Goal: Information Seeking & Learning: Learn about a topic

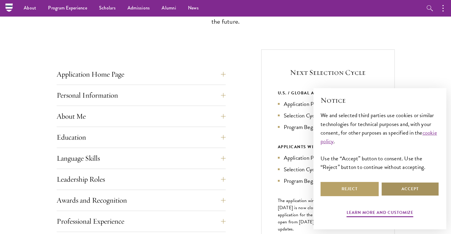
click at [405, 187] on button "Accept" at bounding box center [410, 189] width 58 height 14
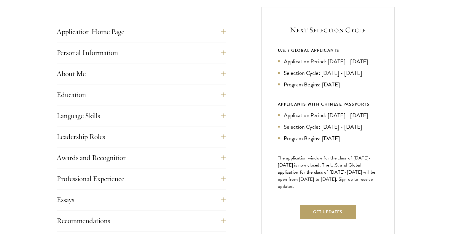
scroll to position [233, 0]
click at [130, 34] on button "Application Home Page" at bounding box center [145, 31] width 169 height 14
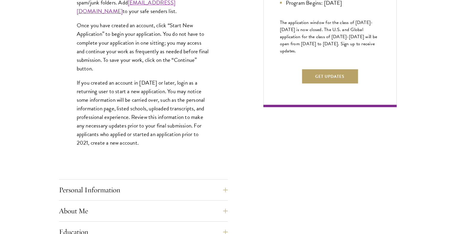
scroll to position [369, 0]
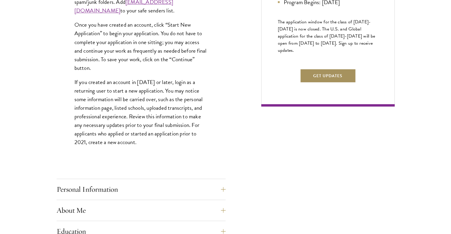
click at [332, 83] on button "Get Updates" at bounding box center [328, 76] width 56 height 14
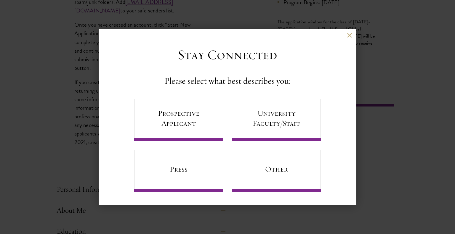
click at [348, 38] on div "Back" at bounding box center [228, 40] width 258 height 14
click at [172, 118] on link "Prospective Applicant" at bounding box center [178, 120] width 89 height 42
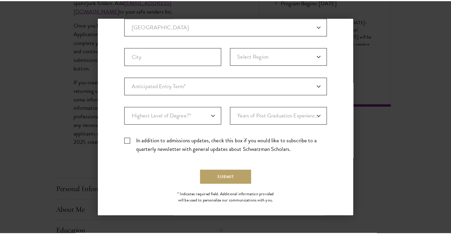
scroll to position [0, 0]
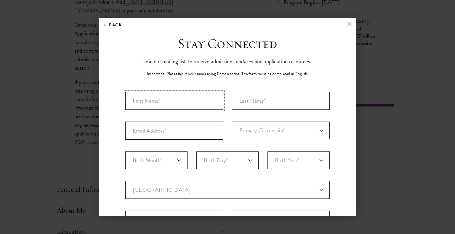
click at [174, 99] on input "First Name*" at bounding box center [174, 101] width 98 height 18
click at [349, 22] on div "Back" at bounding box center [228, 28] width 258 height 14
click at [347, 23] on button at bounding box center [349, 23] width 5 height 5
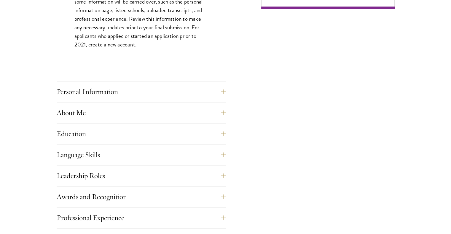
scroll to position [468, 0]
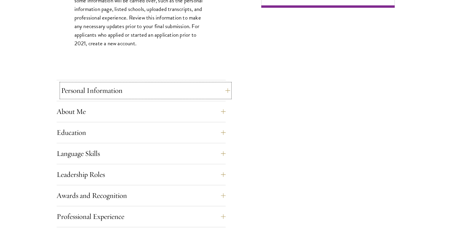
click at [101, 95] on button "Personal Information" at bounding box center [145, 91] width 169 height 14
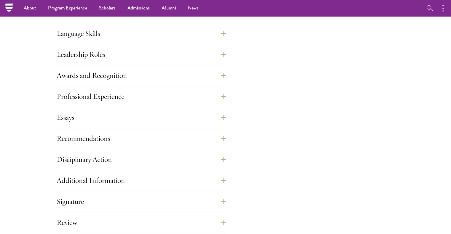
scroll to position [456, 0]
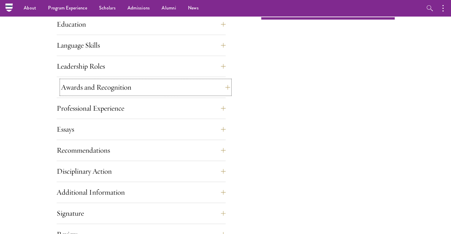
click at [103, 83] on button "Awards and Recognition" at bounding box center [145, 87] width 169 height 14
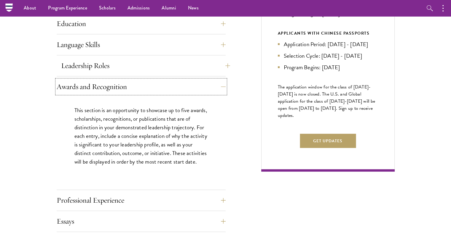
scroll to position [303, 0]
click at [98, 67] on button "Leadership Roles" at bounding box center [145, 66] width 169 height 14
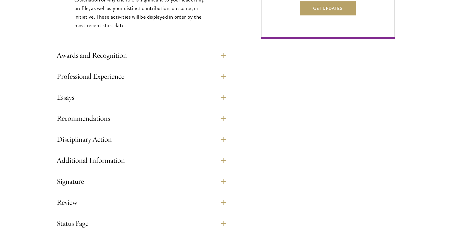
scroll to position [438, 0]
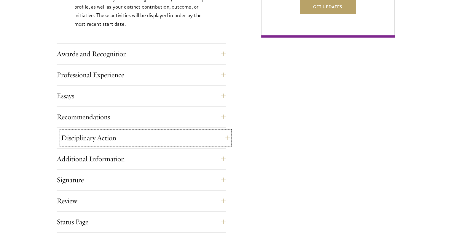
click at [100, 143] on button "Disciplinary Action" at bounding box center [145, 138] width 169 height 14
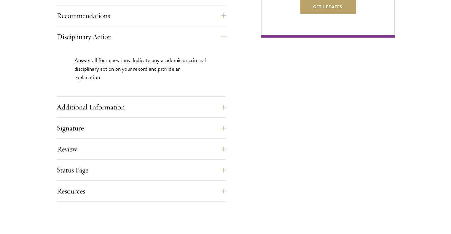
click at [120, 25] on div "Recommendations Register three recommenders by providing their names, professio…" at bounding box center [141, 18] width 169 height 18
click at [112, 18] on button "Recommendations" at bounding box center [145, 16] width 169 height 14
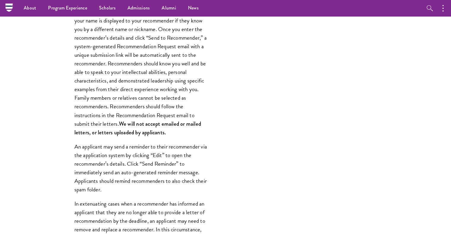
scroll to position [474, 0]
drag, startPoint x: 112, startPoint y: 99, endPoint x: 120, endPoint y: 126, distance: 28.2
click at [120, 126] on p "Register three recommenders by providing their names, professional titles, and …" at bounding box center [140, 68] width 133 height 138
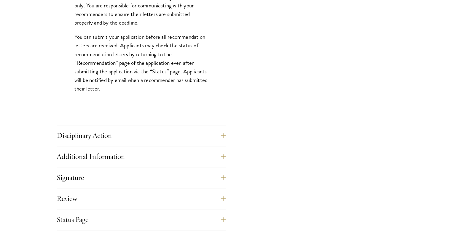
scroll to position [833, 0]
click at [110, 143] on div "Disciplinary Action Answer all four questions. Indicate any academic or crimina…" at bounding box center [141, 138] width 169 height 18
click at [95, 134] on button "Disciplinary Action" at bounding box center [145, 136] width 169 height 14
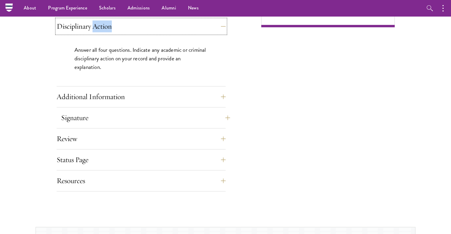
scroll to position [417, 0]
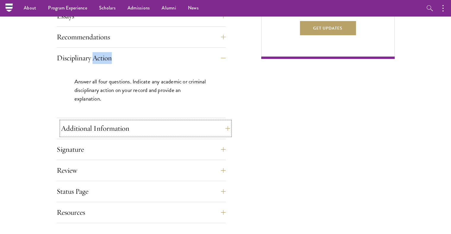
click at [74, 133] on button "Additional Information" at bounding box center [145, 128] width 169 height 14
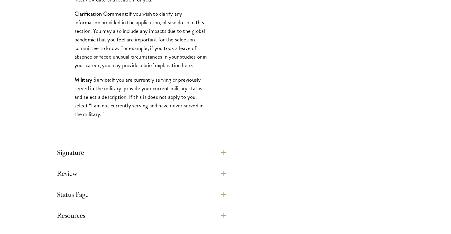
scroll to position [564, 0]
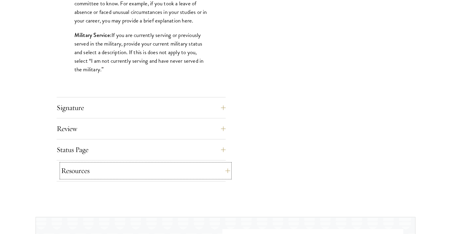
click at [108, 169] on button "Resources" at bounding box center [145, 171] width 169 height 14
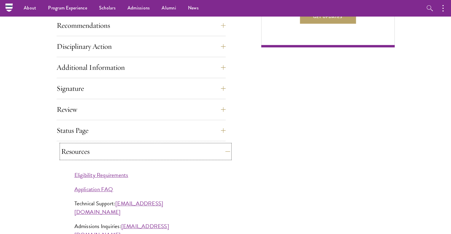
scroll to position [413, 0]
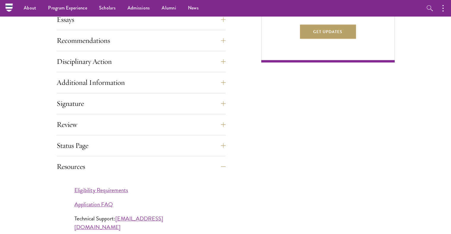
click at [74, 133] on div "Review Application submission requirements and warnings will be displayed on th…" at bounding box center [141, 127] width 169 height 18
click at [66, 122] on button "Review" at bounding box center [145, 125] width 169 height 14
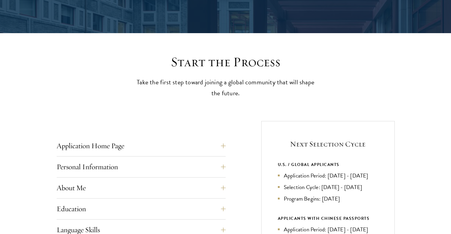
scroll to position [0, 0]
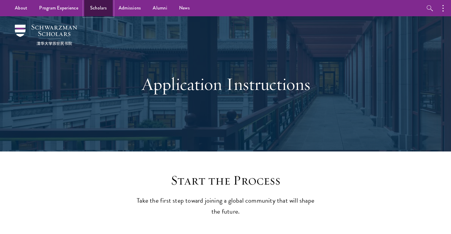
click at [97, 12] on link "Scholars" at bounding box center [98, 8] width 28 height 16
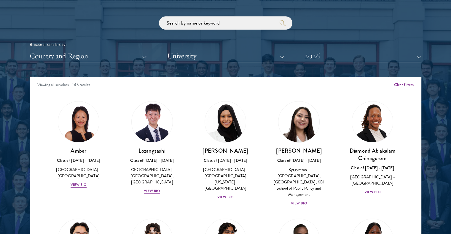
scroll to position [712, 0]
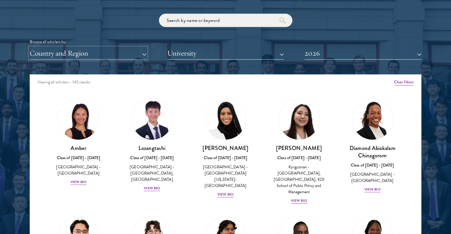
click at [96, 52] on button "Country and Region" at bounding box center [88, 53] width 117 height 12
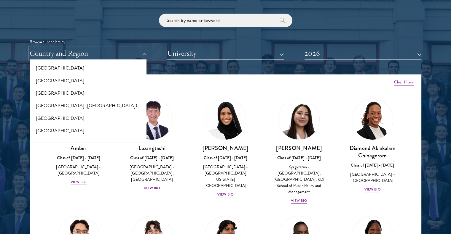
scroll to position [781, 0]
click at [39, 97] on button "[GEOGRAPHIC_DATA]" at bounding box center [87, 93] width 113 height 12
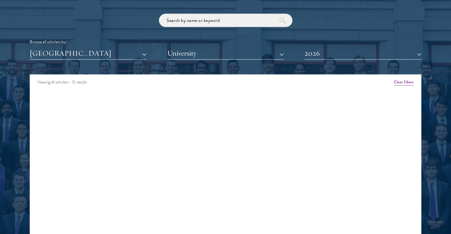
drag, startPoint x: 26, startPoint y: 123, endPoint x: 171, endPoint y: 85, distance: 150.1
click at [171, 85] on div "Viewing all scholars - 0 results" at bounding box center [225, 83] width 391 height 17
click at [72, 52] on button "[GEOGRAPHIC_DATA]" at bounding box center [88, 53] width 117 height 12
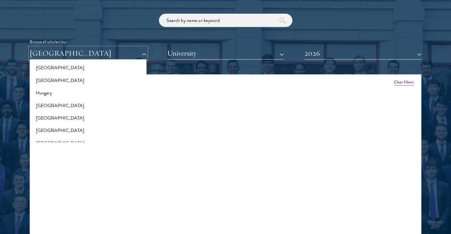
scroll to position [437, 0]
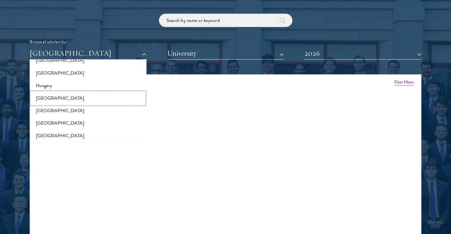
click at [47, 97] on button "[GEOGRAPHIC_DATA]" at bounding box center [87, 98] width 113 height 12
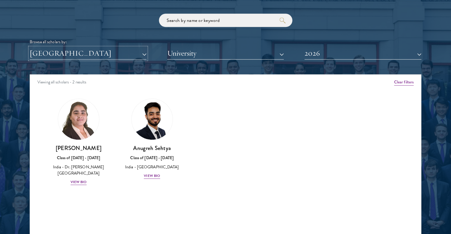
click at [62, 57] on button "[GEOGRAPHIC_DATA]" at bounding box center [88, 53] width 117 height 12
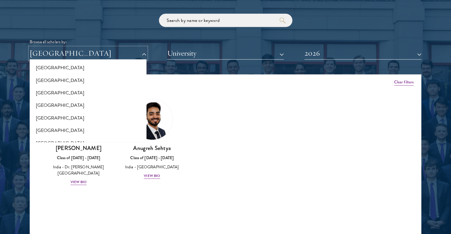
scroll to position [40, 0]
click at [54, 95] on button "[GEOGRAPHIC_DATA]" at bounding box center [87, 93] width 113 height 12
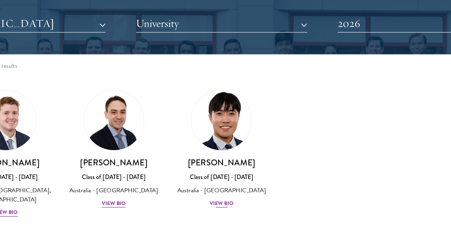
scroll to position [717, 0]
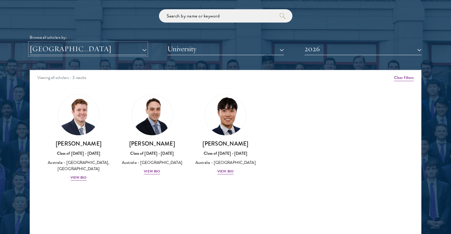
click at [40, 46] on button "[GEOGRAPHIC_DATA]" at bounding box center [88, 49] width 117 height 12
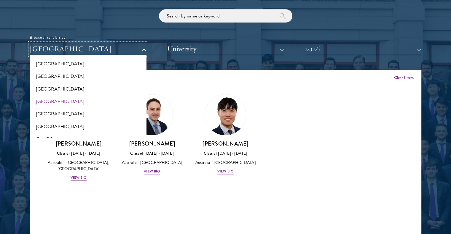
scroll to position [190, 0]
click at [46, 113] on button "[GEOGRAPHIC_DATA]" at bounding box center [87, 114] width 113 height 12
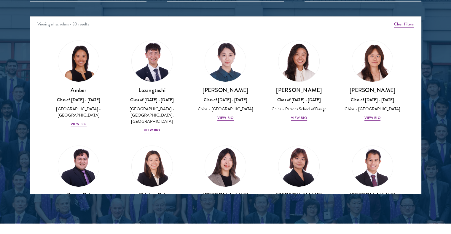
drag, startPoint x: 229, startPoint y: 56, endPoint x: 6, endPoint y: 175, distance: 253.0
click at [6, 175] on div at bounding box center [225, 43] width 451 height 361
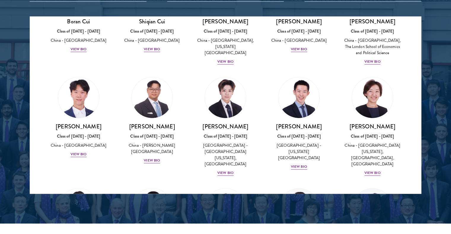
scroll to position [228, 0]
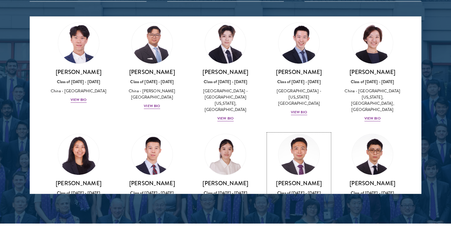
click at [286, 134] on img at bounding box center [298, 154] width 41 height 41
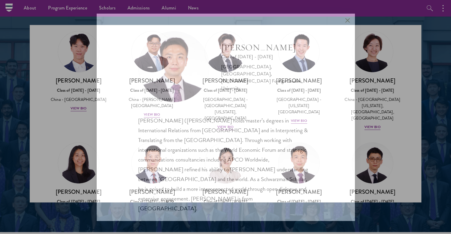
scroll to position [761, 0]
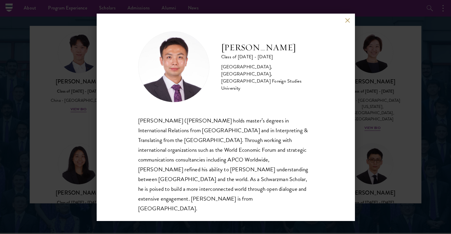
click at [342, 27] on div "Anthony Ma Class of 2025 - 2026 China - Northwest University, China, Beijing Fo…" at bounding box center [226, 117] width 258 height 207
click at [349, 23] on button at bounding box center [347, 20] width 5 height 5
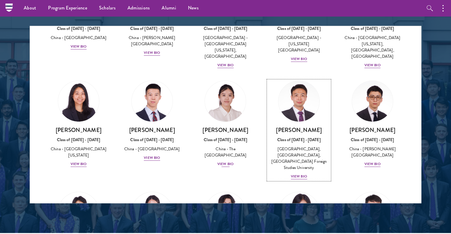
scroll to position [302, 0]
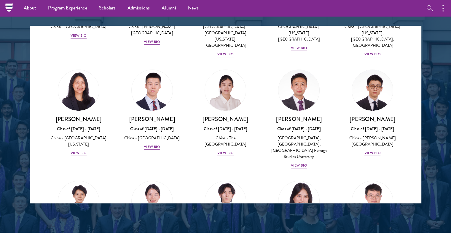
click at [8, 145] on div at bounding box center [225, 53] width 451 height 361
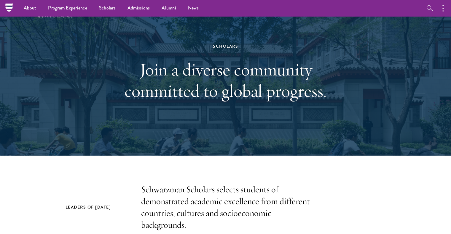
scroll to position [0, 0]
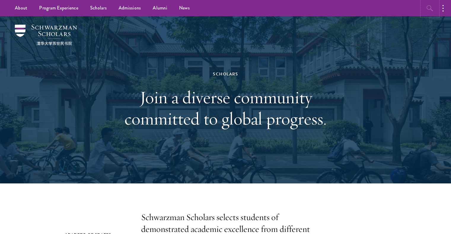
click at [427, 8] on icon "button" at bounding box center [429, 8] width 7 height 7
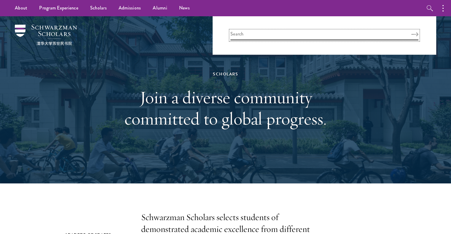
click at [382, 38] on input "search" at bounding box center [324, 36] width 188 height 10
type input "apply"
click at [411, 32] on button "Search" at bounding box center [414, 34] width 7 height 4
click at [420, 32] on icon "Search" at bounding box center [417, 34] width 7 height 4
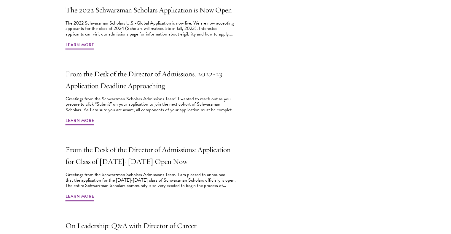
scroll to position [503, 0]
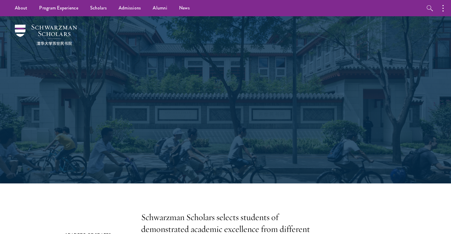
scroll to position [770, 0]
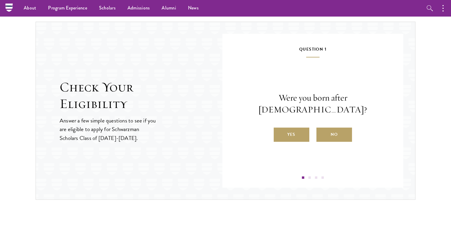
scroll to position [606, 0]
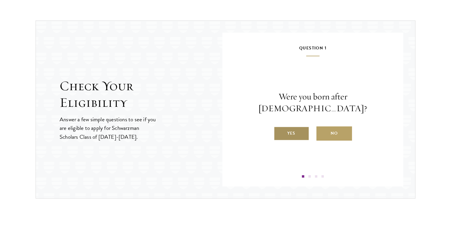
click at [290, 127] on label "Yes" at bounding box center [291, 134] width 36 height 14
click at [279, 127] on input "Yes" at bounding box center [275, 129] width 5 height 5
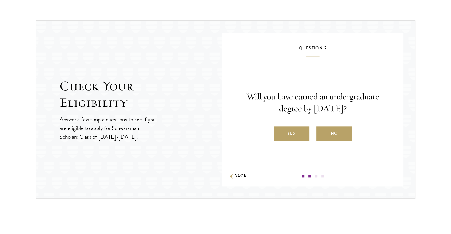
drag, startPoint x: 304, startPoint y: 97, endPoint x: 369, endPoint y: 106, distance: 65.5
click at [369, 106] on p "Will you have earned an undergraduate degree by [DATE]?" at bounding box center [312, 103] width 145 height 24
click at [322, 108] on p "Will you have earned an undergraduate degree by [DATE]?" at bounding box center [312, 103] width 145 height 24
click at [278, 134] on label "Yes" at bounding box center [291, 134] width 36 height 14
click at [278, 132] on input "Yes" at bounding box center [275, 129] width 5 height 5
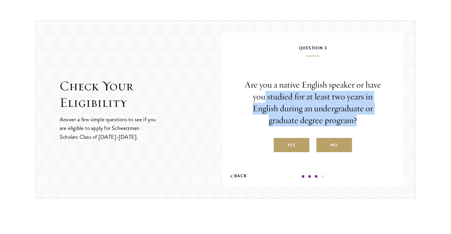
drag, startPoint x: 264, startPoint y: 95, endPoint x: 368, endPoint y: 121, distance: 106.7
click at [368, 121] on p "Are you a native English speaker or have you studied for at least two years in …" at bounding box center [312, 102] width 145 height 47
click at [354, 119] on p "Are you a native English speaker or have you studied for at least two years in …" at bounding box center [312, 102] width 145 height 47
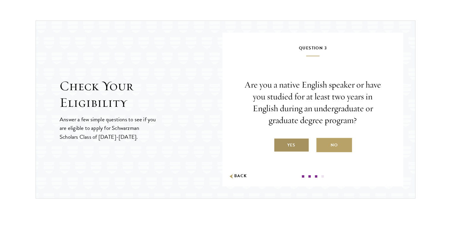
click at [297, 145] on label "Yes" at bounding box center [291, 145] width 36 height 14
click at [279, 144] on input "Yes" at bounding box center [275, 141] width 5 height 5
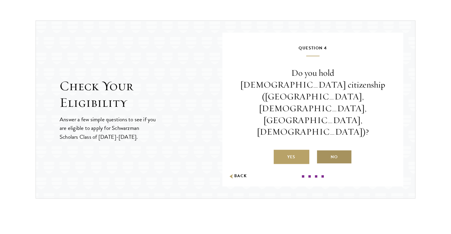
click at [337, 150] on label "No" at bounding box center [334, 157] width 36 height 14
click at [321, 151] on input "No" at bounding box center [318, 153] width 5 height 5
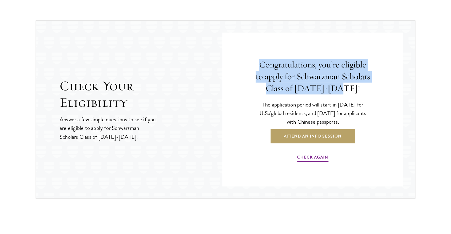
drag, startPoint x: 248, startPoint y: 64, endPoint x: 363, endPoint y: 93, distance: 118.4
click at [363, 93] on div "Congratulations, you’re eligible to apply for Schwarzman Scholars Class of [DAT…" at bounding box center [312, 110] width 145 height 133
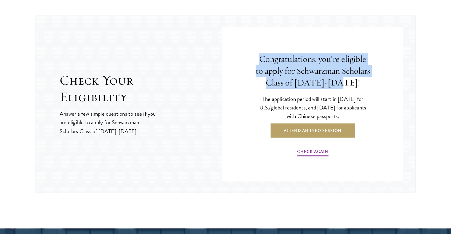
drag, startPoint x: 310, startPoint y: 97, endPoint x: 367, endPoint y: 120, distance: 61.2
click at [367, 120] on div "Congratulations, you’re eligible to apply for Schwarzman Scholars Class of [DAT…" at bounding box center [312, 105] width 145 height 133
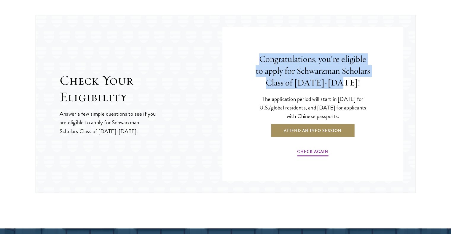
click at [322, 132] on link "Attend an Info Session" at bounding box center [312, 131] width 84 height 14
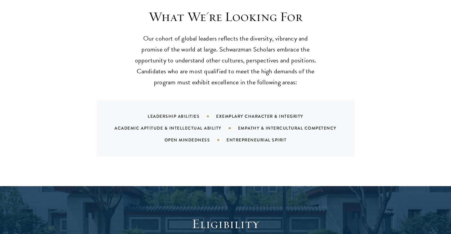
scroll to position [598, 0]
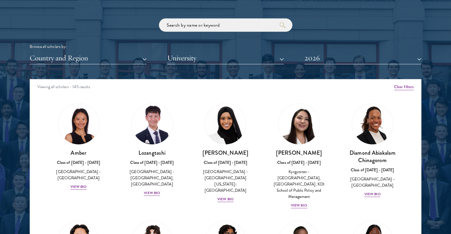
scroll to position [741, 0]
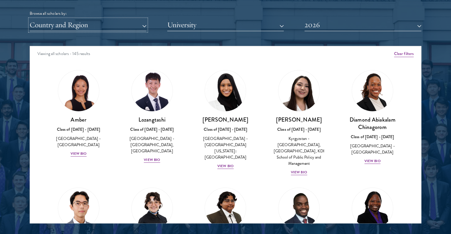
click at [45, 20] on button "Country and Region" at bounding box center [88, 25] width 117 height 12
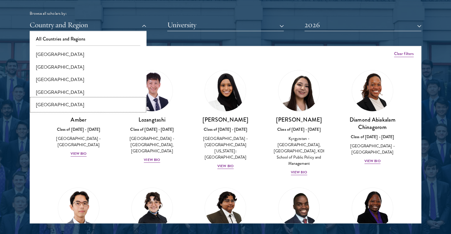
click at [56, 102] on button "[GEOGRAPHIC_DATA]" at bounding box center [87, 105] width 113 height 12
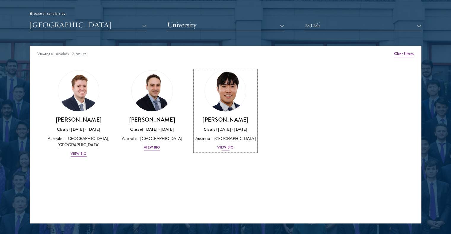
click at [241, 122] on h3 "[PERSON_NAME]" at bounding box center [226, 119] width 62 height 7
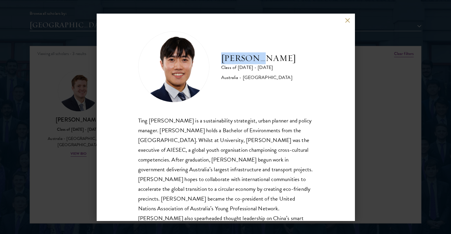
drag, startPoint x: 221, startPoint y: 58, endPoint x: 267, endPoint y: 59, distance: 45.9
click at [267, 59] on h2 "[PERSON_NAME]" at bounding box center [258, 58] width 75 height 12
copy h2 "[PERSON_NAME]"
click at [343, 21] on div "[PERSON_NAME] Class of [DATE] - [DATE] [GEOGRAPHIC_DATA] - [GEOGRAPHIC_DATA] Ti…" at bounding box center [226, 117] width 258 height 207
click at [346, 22] on button at bounding box center [347, 20] width 5 height 5
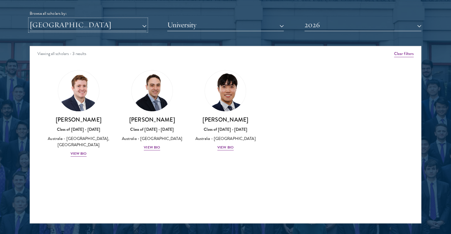
click at [66, 22] on button "[GEOGRAPHIC_DATA]" at bounding box center [88, 25] width 117 height 12
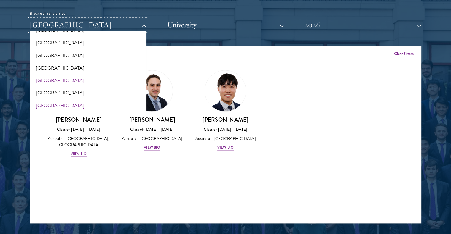
scroll to position [59, 0]
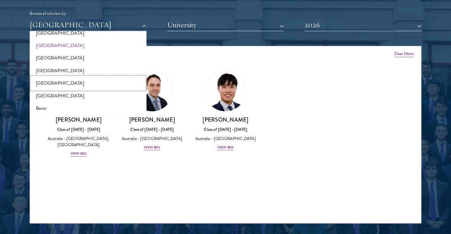
click at [56, 89] on button "[GEOGRAPHIC_DATA]" at bounding box center [87, 83] width 113 height 12
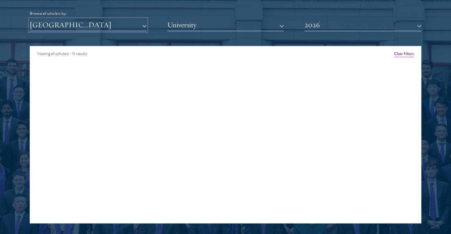
drag, startPoint x: 62, startPoint y: 26, endPoint x: 62, endPoint y: 29, distance: 3.3
click at [62, 26] on button "[GEOGRAPHIC_DATA]" at bounding box center [88, 25] width 117 height 12
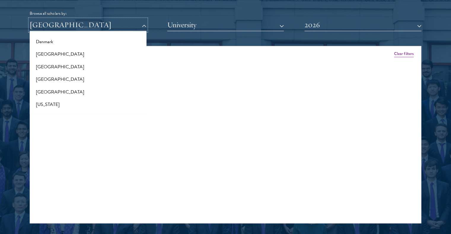
scroll to position [326, 0]
click at [56, 56] on button "[GEOGRAPHIC_DATA]" at bounding box center [87, 55] width 113 height 12
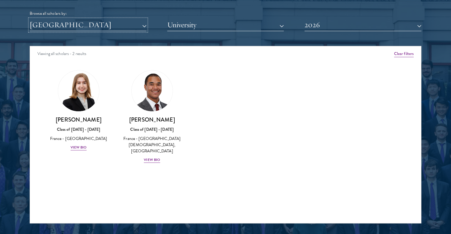
click at [53, 31] on button "[GEOGRAPHIC_DATA]" at bounding box center [88, 25] width 117 height 12
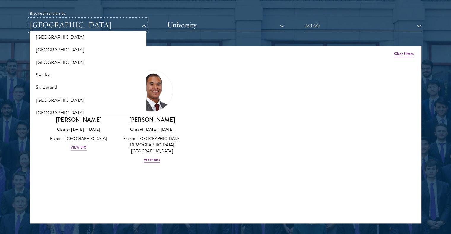
scroll to position [1096, 0]
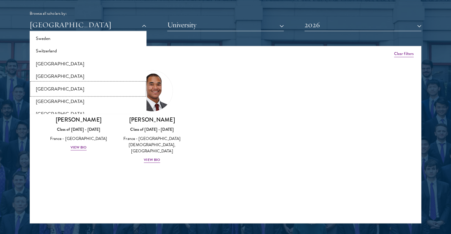
click at [60, 87] on button "[GEOGRAPHIC_DATA]" at bounding box center [87, 89] width 113 height 12
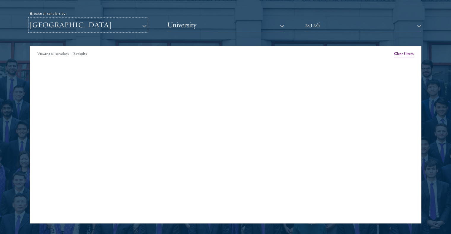
click at [63, 30] on button "[GEOGRAPHIC_DATA]" at bounding box center [88, 25] width 117 height 12
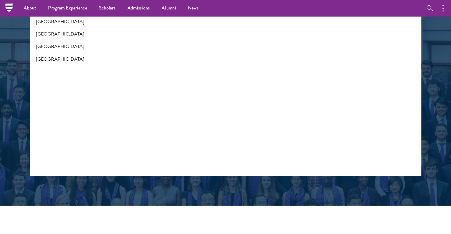
scroll to position [770, 0]
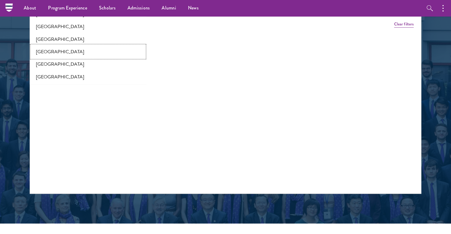
click at [55, 53] on button "[GEOGRAPHIC_DATA]" at bounding box center [87, 51] width 113 height 12
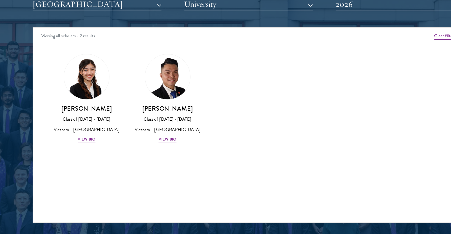
scroll to position [740, 0]
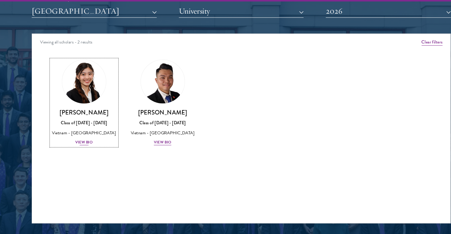
click at [81, 90] on img at bounding box center [78, 91] width 45 height 45
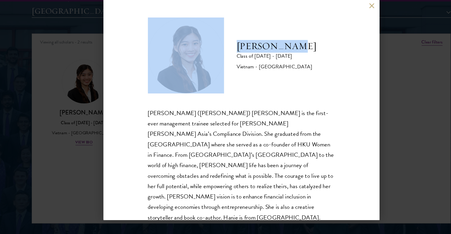
drag, startPoint x: 215, startPoint y: 57, endPoint x: 292, endPoint y: 60, distance: 77.4
click at [292, 60] on div "[PERSON_NAME] Class of [DATE] - [DATE] [GEOGRAPHIC_DATA] - [GEOGRAPHIC_DATA]" at bounding box center [225, 66] width 175 height 71
copy div "[PERSON_NAME]"
